Goal: Task Accomplishment & Management: Manage account settings

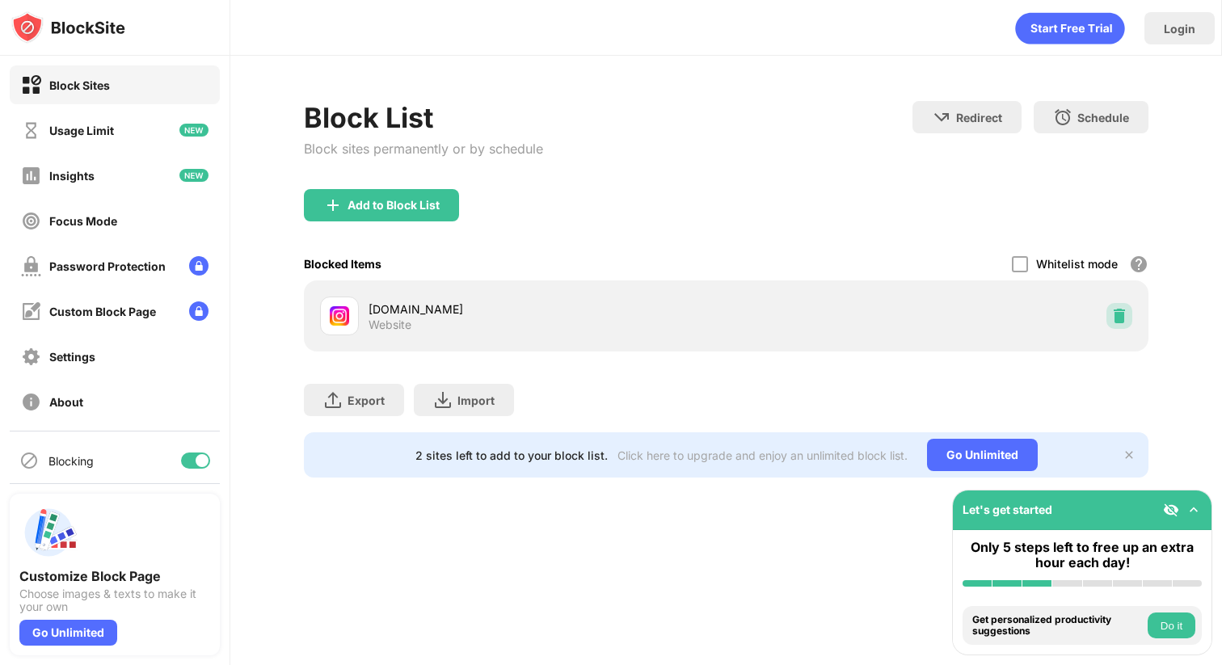
click at [1113, 319] on img at bounding box center [1120, 316] width 16 height 16
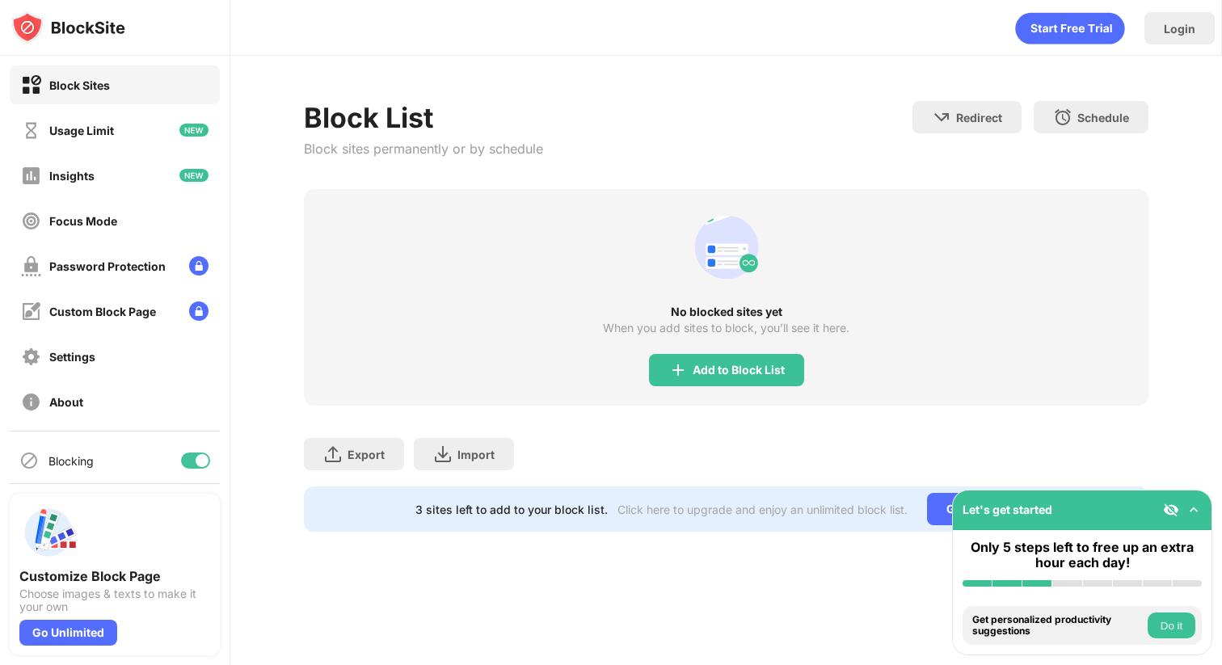
click at [740, 403] on div "No blocked sites yet When you add sites to block, you’ll see it here. Add to Bl…" at bounding box center [727, 297] width 846 height 217
click at [740, 357] on div "Add to Block List" at bounding box center [726, 370] width 155 height 32
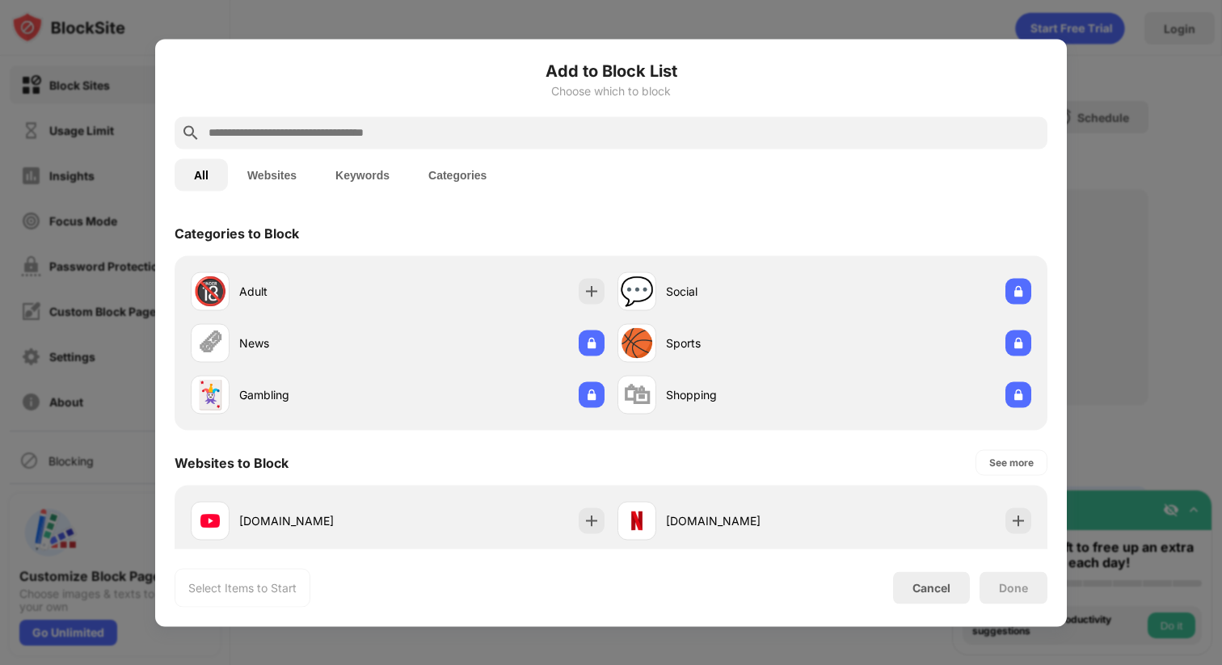
click at [625, 137] on input "text" at bounding box center [624, 132] width 834 height 19
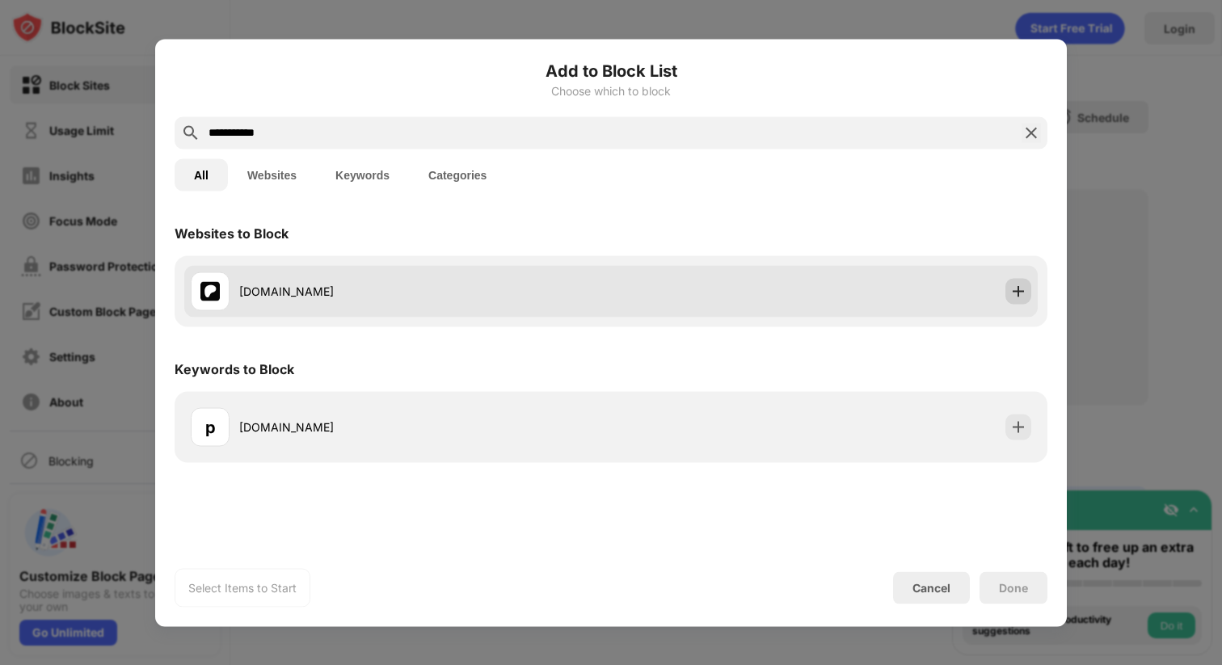
type input "**********"
click at [1024, 294] on img at bounding box center [1019, 291] width 16 height 16
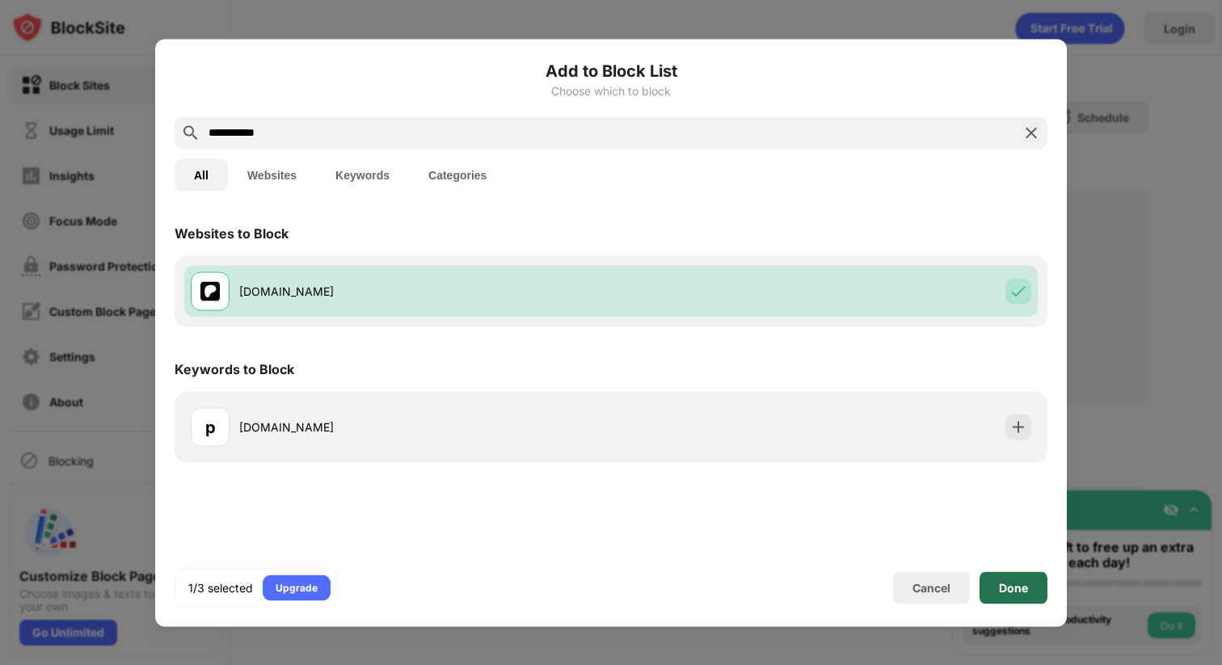
click at [1017, 591] on div "Done" at bounding box center [1013, 587] width 29 height 13
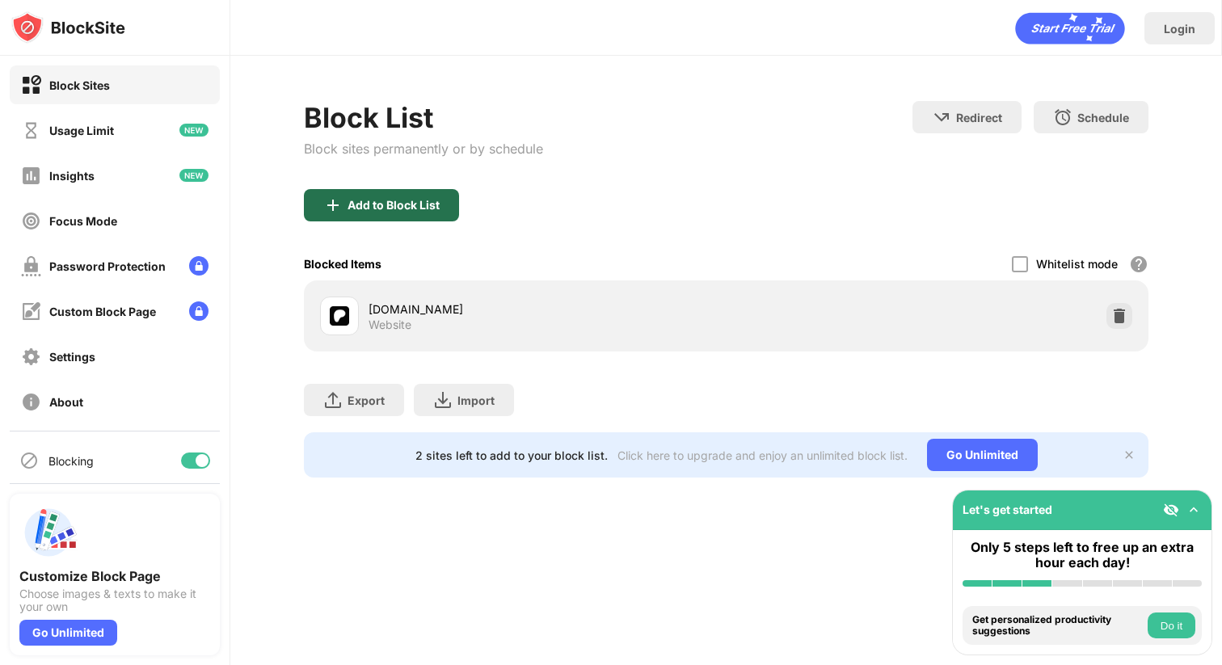
click at [396, 191] on div "Add to Block List" at bounding box center [381, 205] width 155 height 32
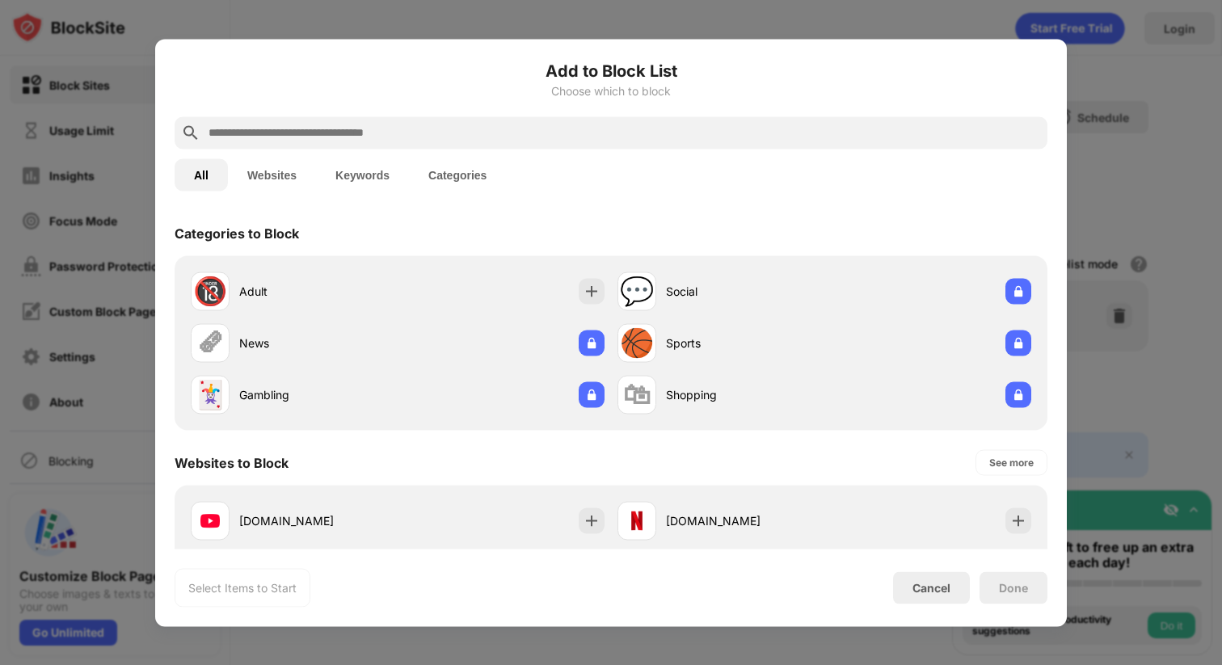
click at [431, 125] on input "text" at bounding box center [624, 132] width 834 height 19
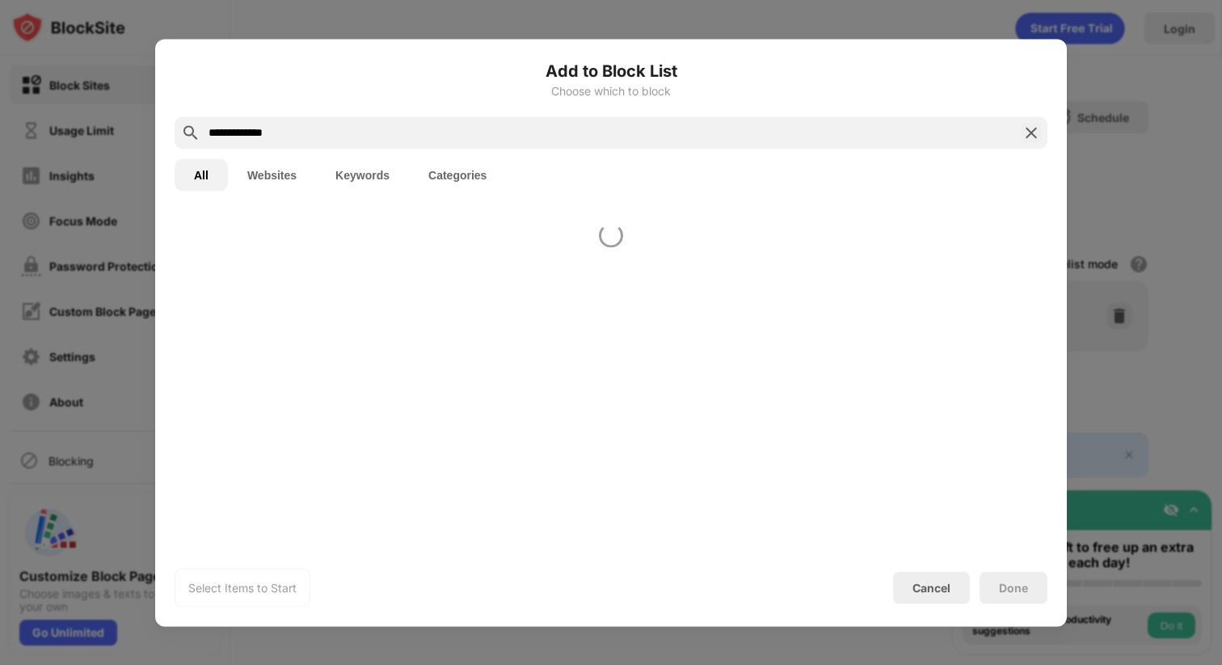
type input "**********"
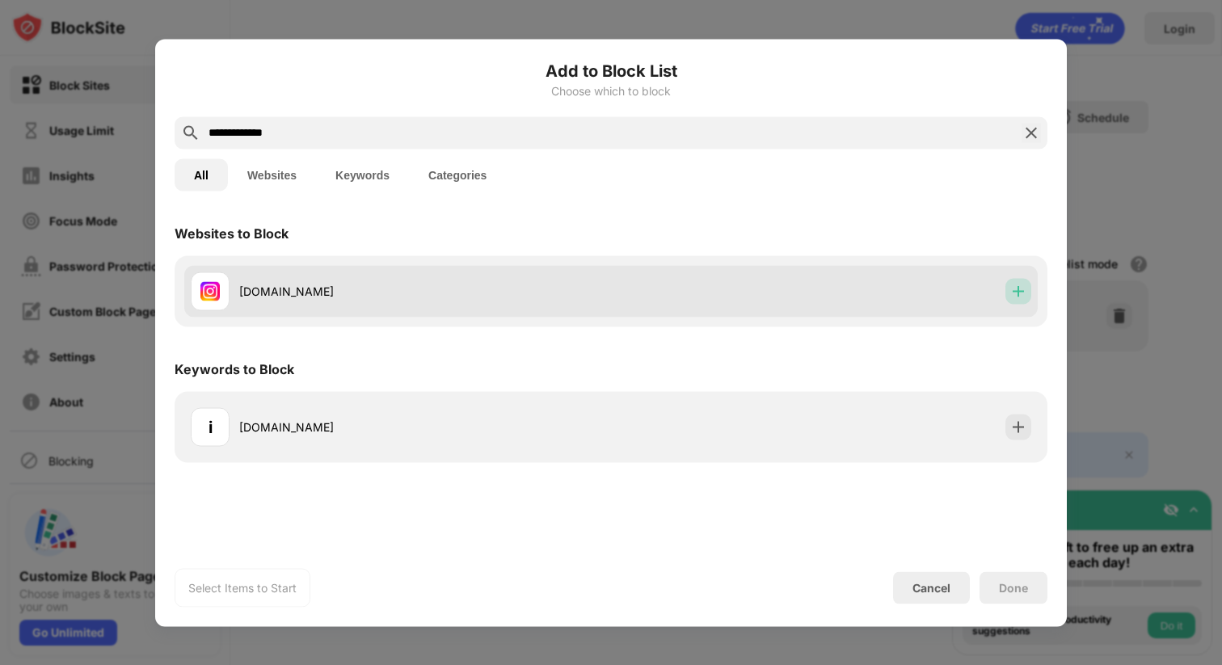
click at [1008, 285] on div at bounding box center [1019, 291] width 26 height 26
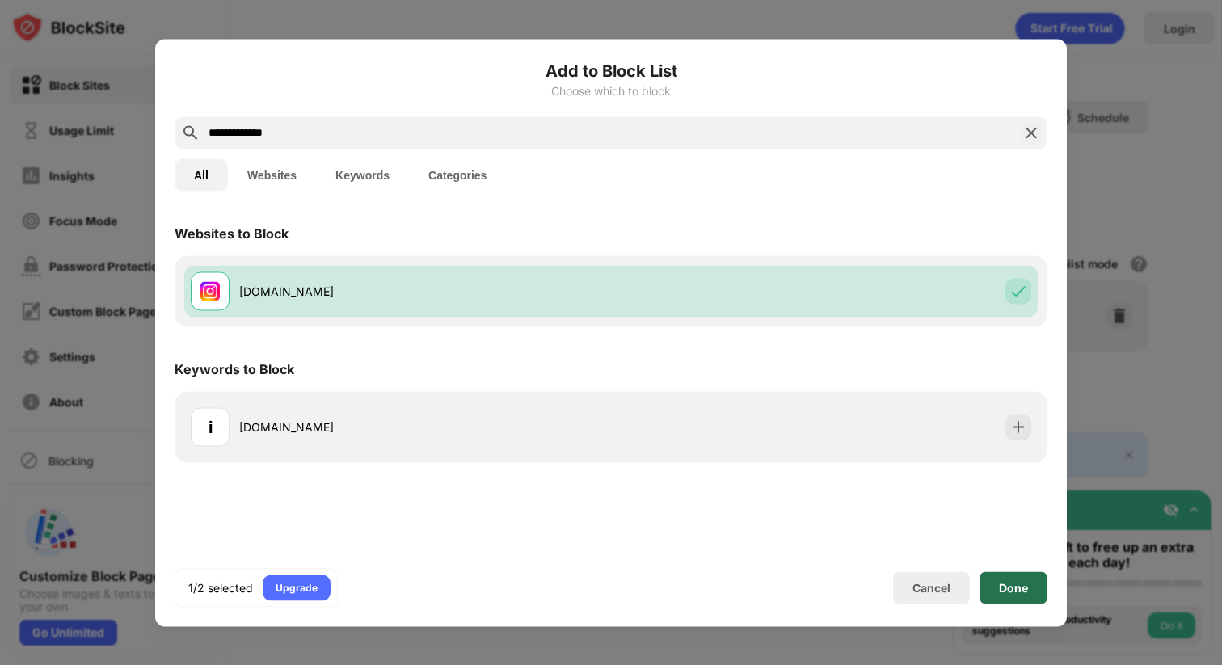
click at [1010, 575] on div "Done" at bounding box center [1014, 588] width 68 height 32
